Goal: Transaction & Acquisition: Purchase product/service

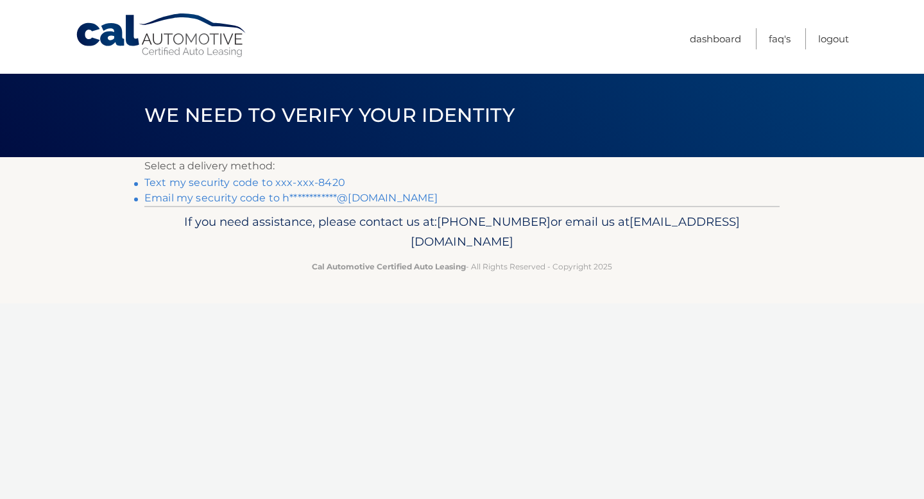
click at [318, 182] on link "Text my security code to xxx-xxx-8420" at bounding box center [244, 182] width 201 height 12
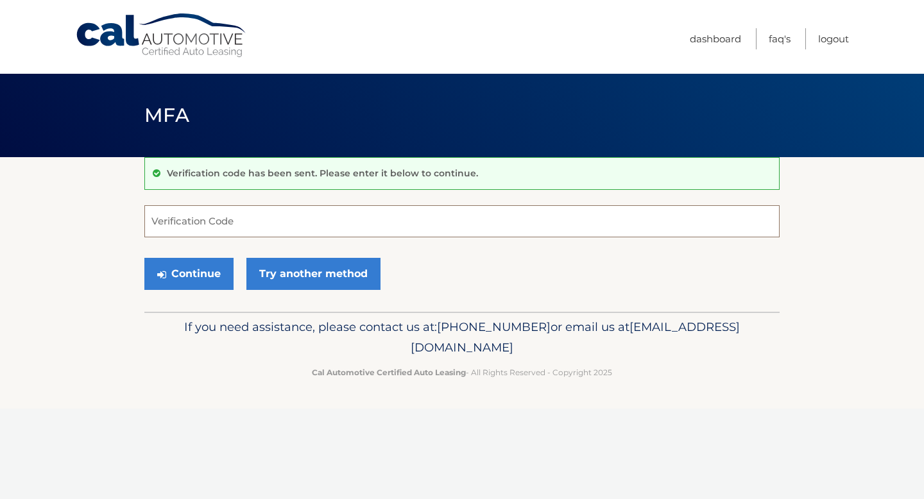
click at [286, 215] on input "Verification Code" at bounding box center [461, 221] width 635 height 32
type input "270900"
click at [203, 275] on button "Continue" at bounding box center [188, 274] width 89 height 32
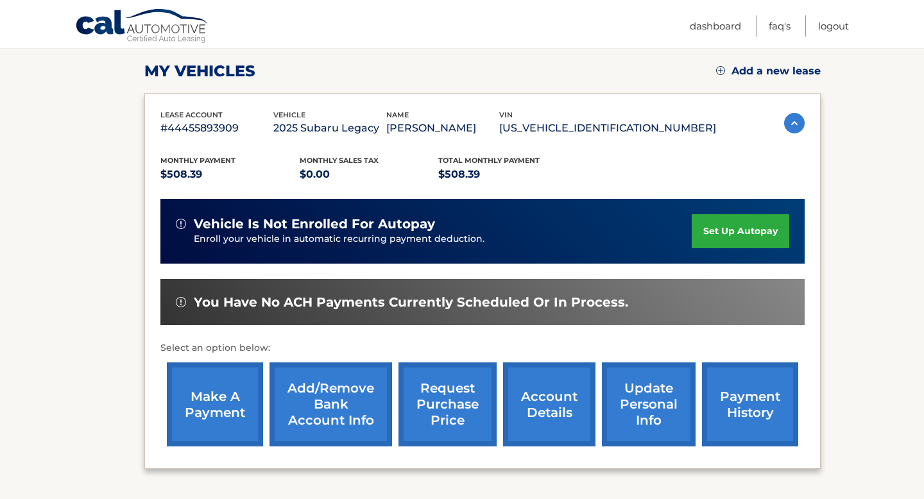
scroll to position [174, 0]
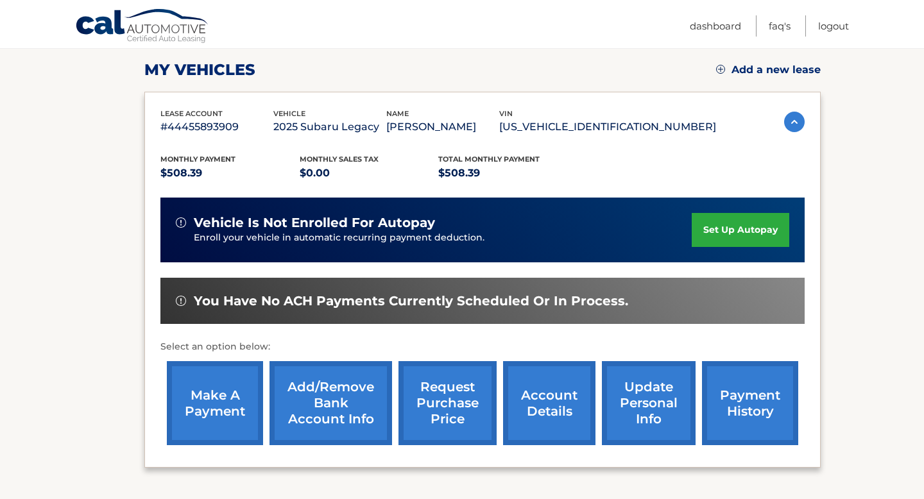
click at [199, 410] on link "make a payment" at bounding box center [215, 403] width 96 height 84
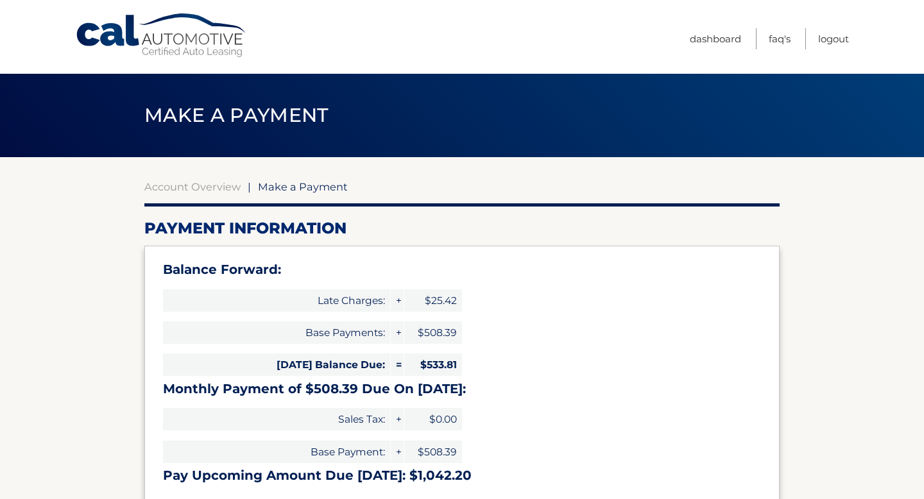
select select "ZDAzN2E5NmUtNDE3Mi00MTNiLTkyNDMtNTFmOGM2MmI0Yzk2"
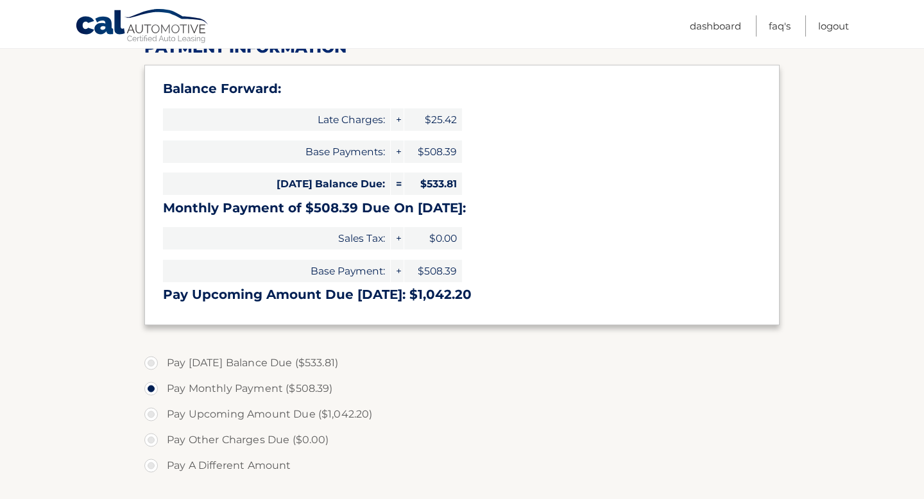
scroll to position [183, 0]
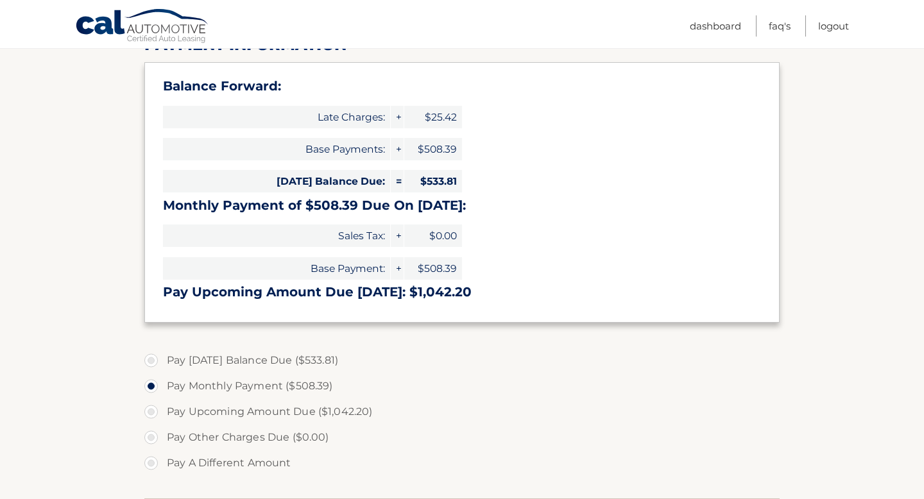
click at [155, 359] on label "Pay [DATE] Balance Due ($533.81)" at bounding box center [461, 361] width 635 height 26
click at [155, 359] on input "Pay [DATE] Balance Due ($533.81)" at bounding box center [155, 358] width 13 height 21
radio input "true"
type input "533.81"
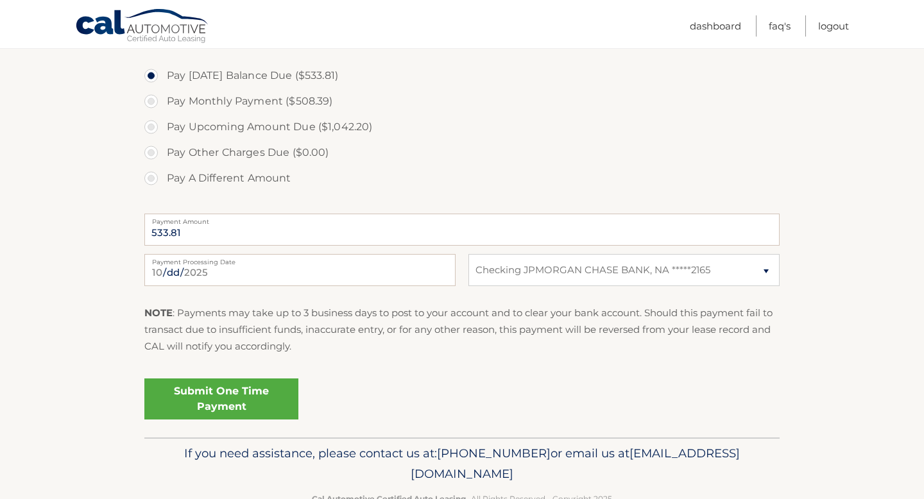
scroll to position [474, 0]
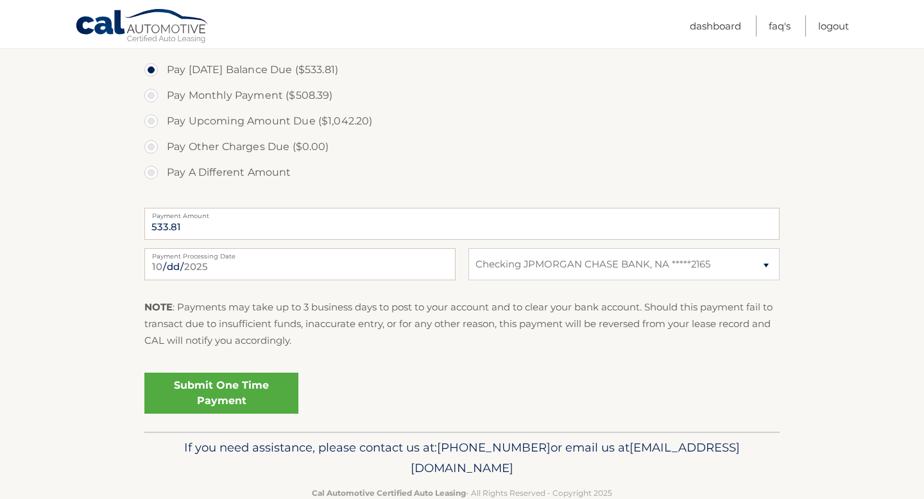
click at [258, 400] on link "Submit One Time Payment" at bounding box center [221, 393] width 154 height 41
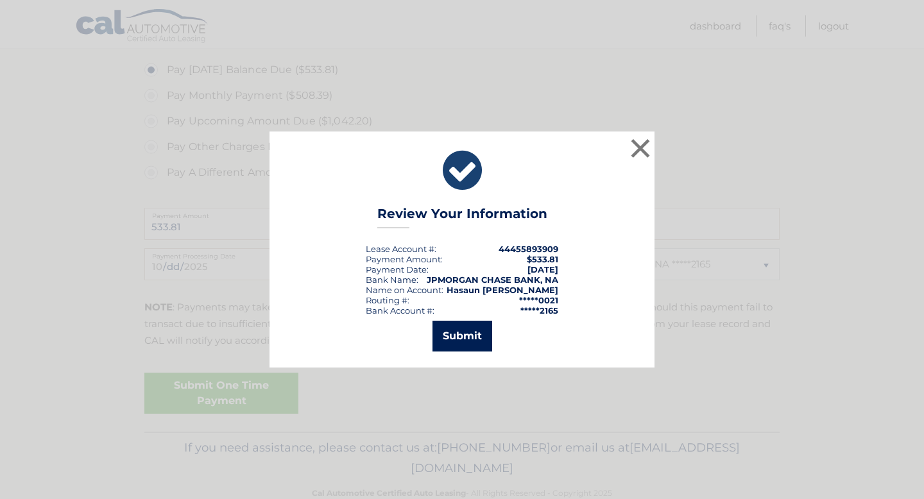
click at [476, 334] on button "Submit" at bounding box center [462, 336] width 60 height 31
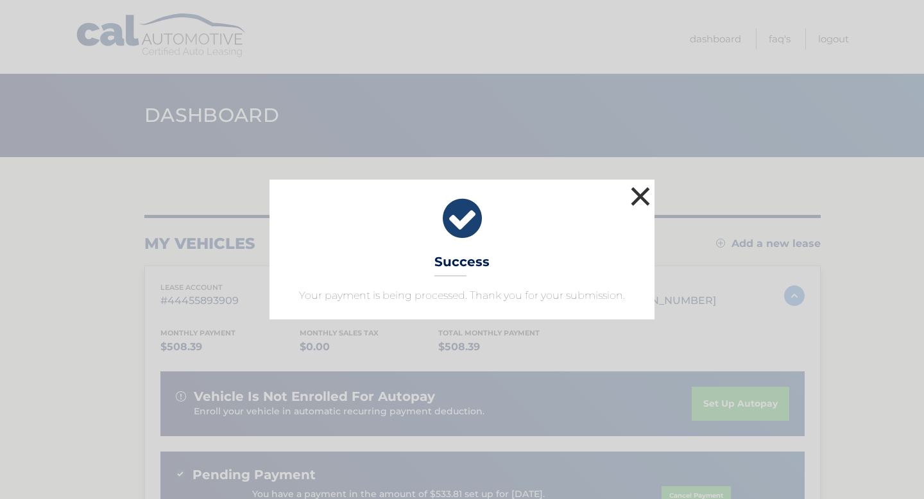
click at [641, 200] on button "×" at bounding box center [640, 196] width 26 height 26
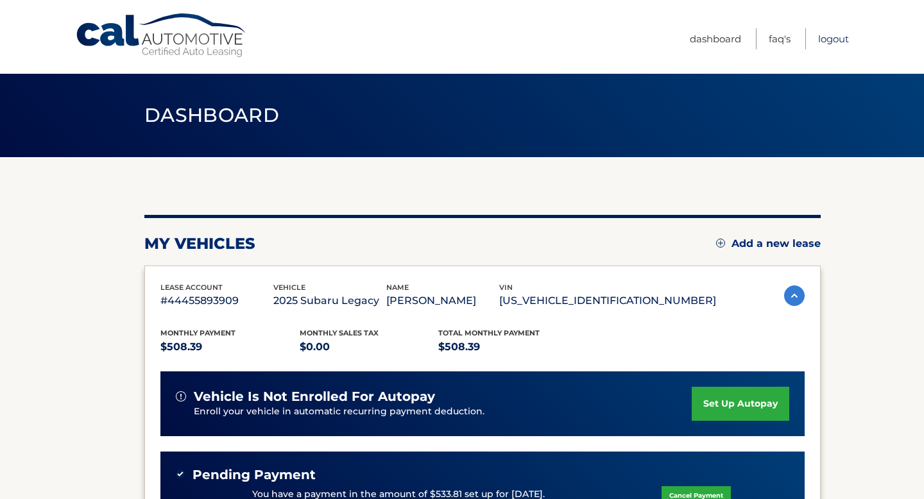
click at [835, 40] on link "Logout" at bounding box center [833, 38] width 31 height 21
